Goal: Task Accomplishment & Management: Manage account settings

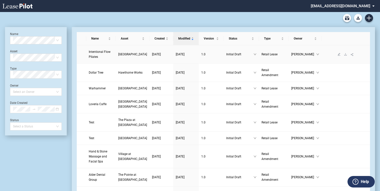
click at [103, 54] on link "Intentional Flow Pilates" at bounding box center [101, 54] width 25 height 10
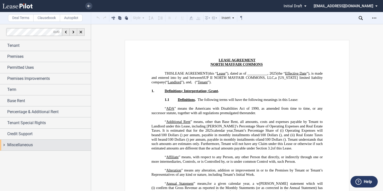
click at [10, 144] on span "Miscellaneous" at bounding box center [20, 145] width 26 height 6
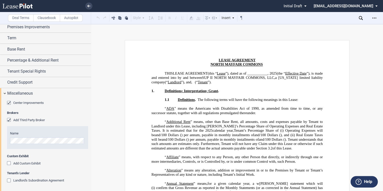
scroll to position [0, 53]
click at [88, 142] on div "Center Improvements Brokers Add Third Party Broker Name Custom Exhibit Add Cust…" at bounding box center [45, 145] width 91 height 92
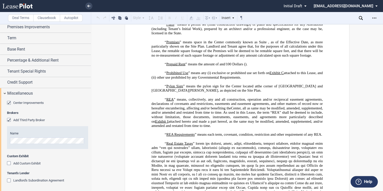
scroll to position [0, 0]
